Goal: Task Accomplishment & Management: Manage account settings

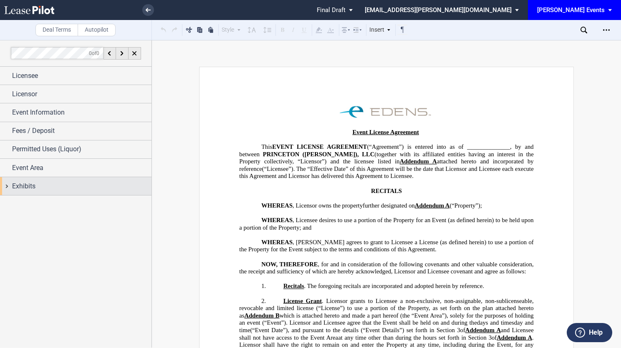
click at [53, 187] on div "Exhibits" at bounding box center [81, 186] width 139 height 10
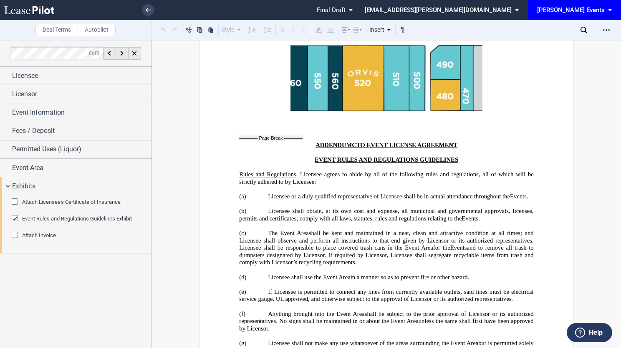
scroll to position [2144, 0]
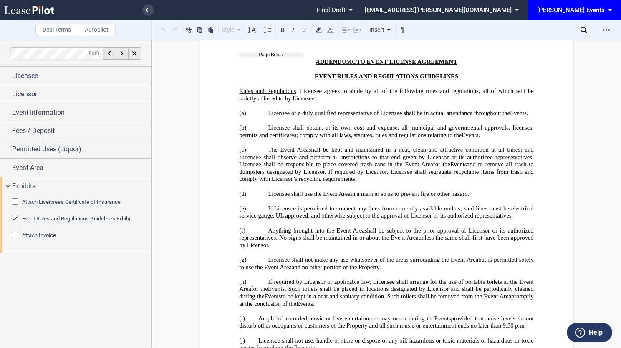
click at [267, 315] on span "Amplified recorded music or live entertainment may occur during the" at bounding box center [346, 318] width 176 height 7
click at [347, 293] on span "to be kept in a neat and sanitary condition. Such toilets shall be removed from…" at bounding box center [396, 296] width 230 height 7
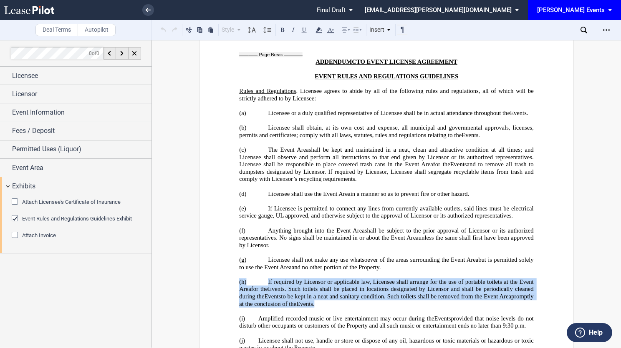
drag, startPoint x: 347, startPoint y: 213, endPoint x: 201, endPoint y: 196, distance: 146.6
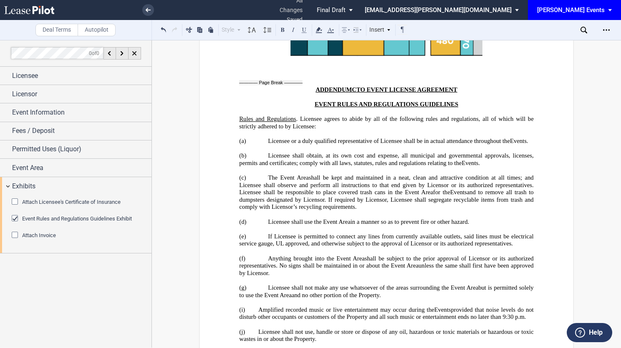
scroll to position [2109, 0]
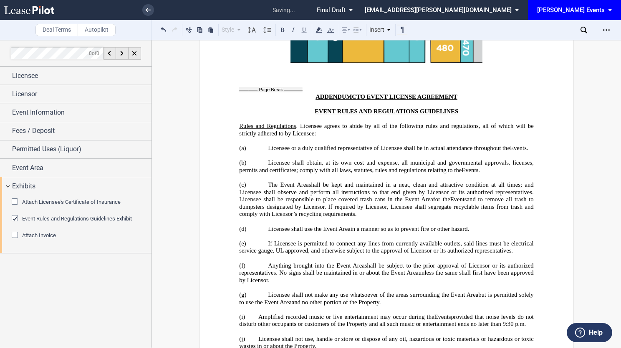
click at [297, 314] on span "Amplified recorded music or live entertainment may occur during the" at bounding box center [346, 317] width 176 height 7
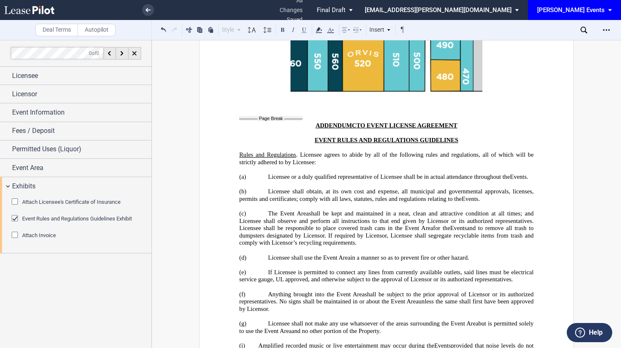
scroll to position [2067, 0]
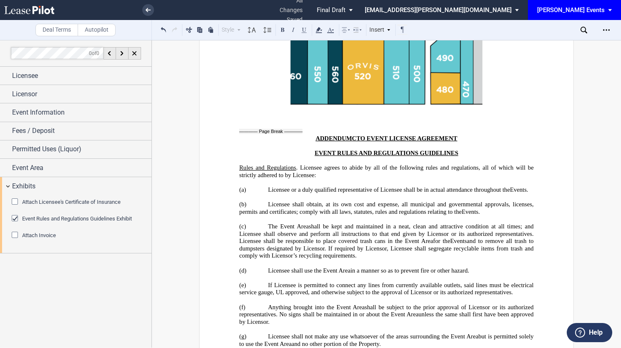
drag, startPoint x: 366, startPoint y: 176, endPoint x: 227, endPoint y: 161, distance: 140.1
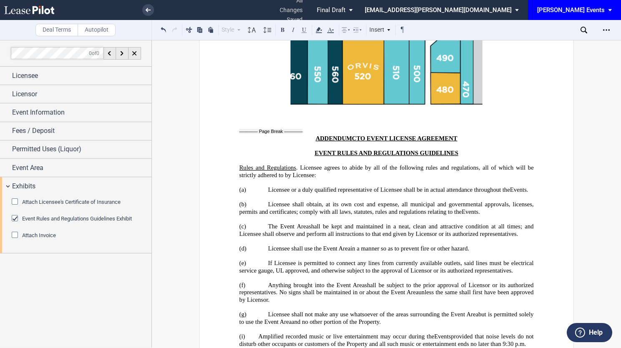
click at [330, 304] on p "﻿" at bounding box center [386, 308] width 294 height 8
click at [241, 333] on span "(i)" at bounding box center [242, 336] width 6 height 7
click at [394, 311] on p "(g) Licensee shall not make any use whatsoever of the areas surrounding the Eve…" at bounding box center [386, 318] width 294 height 15
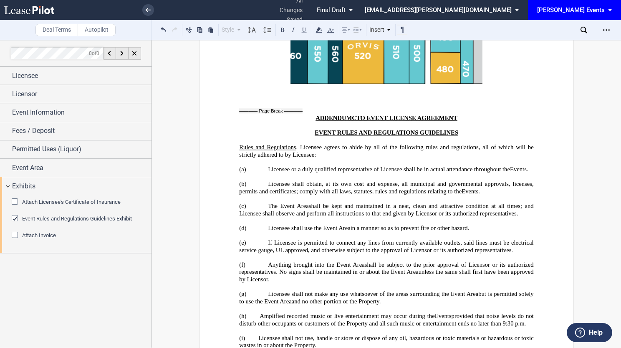
scroll to position [1879, 0]
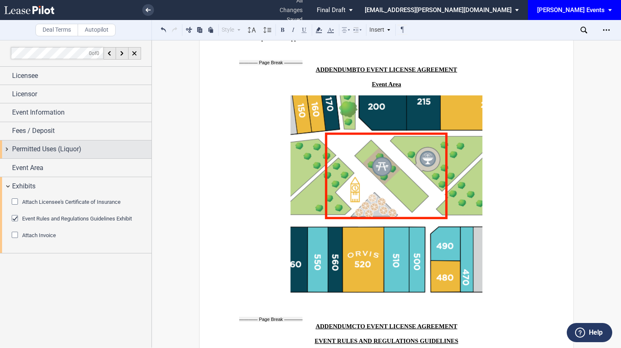
click at [18, 149] on span "Permitted Uses (Liquor)" at bounding box center [46, 149] width 69 height 10
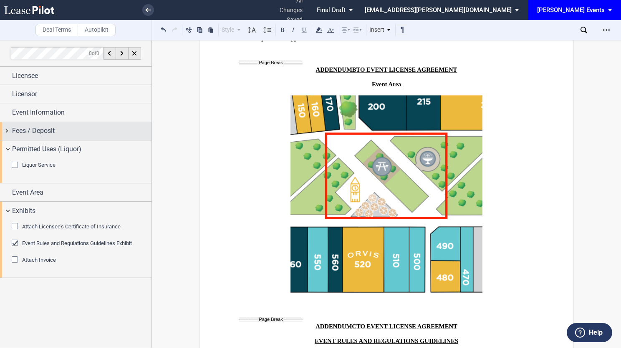
click at [26, 136] on div "Fees / Deposit" at bounding box center [75, 131] width 151 height 18
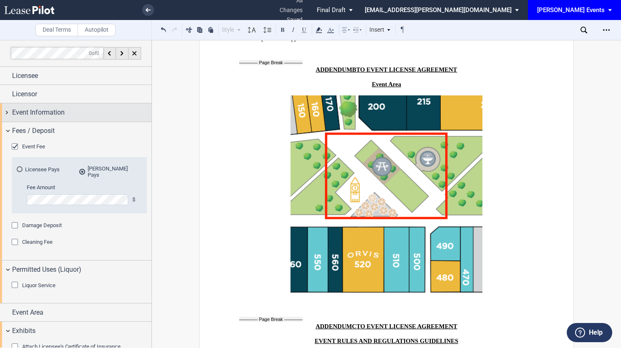
click at [29, 114] on span "Event Information" at bounding box center [38, 113] width 53 height 10
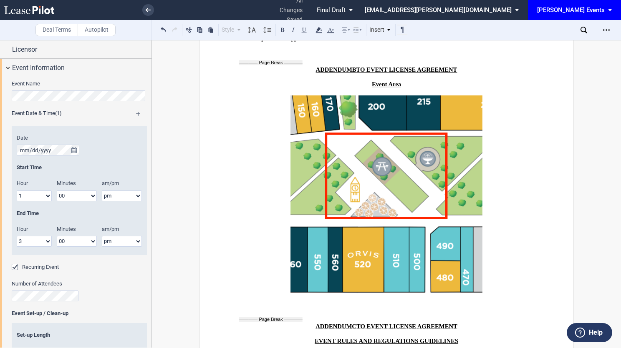
scroll to position [0, 0]
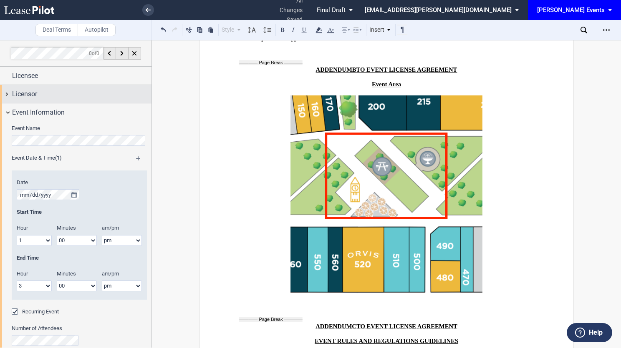
click at [59, 96] on div "Licensor" at bounding box center [81, 94] width 139 height 10
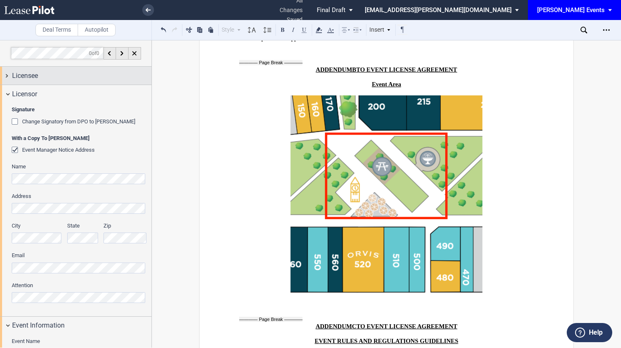
click at [48, 82] on div "Licensee" at bounding box center [75, 76] width 151 height 18
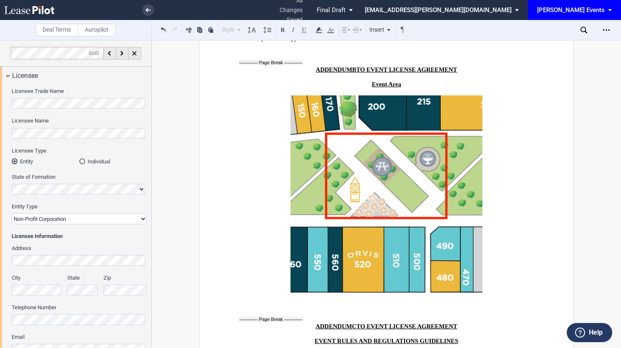
click at [613, 27] on div "Download Share Document Print Create a New Version Import Changes Compare Expre…" at bounding box center [606, 29] width 15 height 13
click at [607, 30] on icon "Open Lease options menu" at bounding box center [606, 30] width 7 height 7
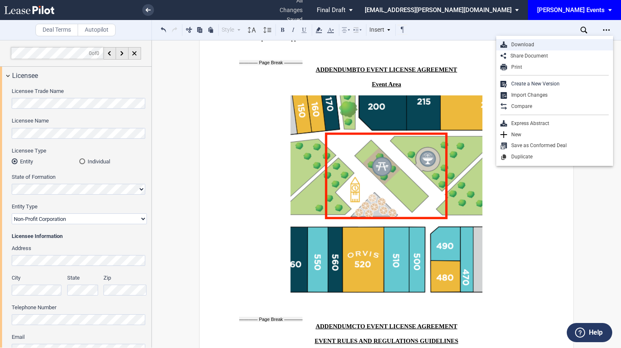
click at [557, 42] on div "Download" at bounding box center [558, 44] width 102 height 7
